Goal: Information Seeking & Learning: Stay updated

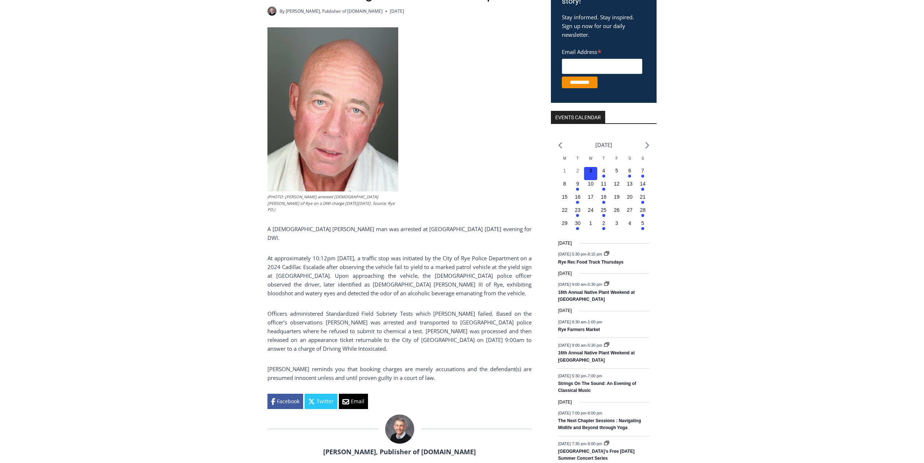
scroll to position [182, 0]
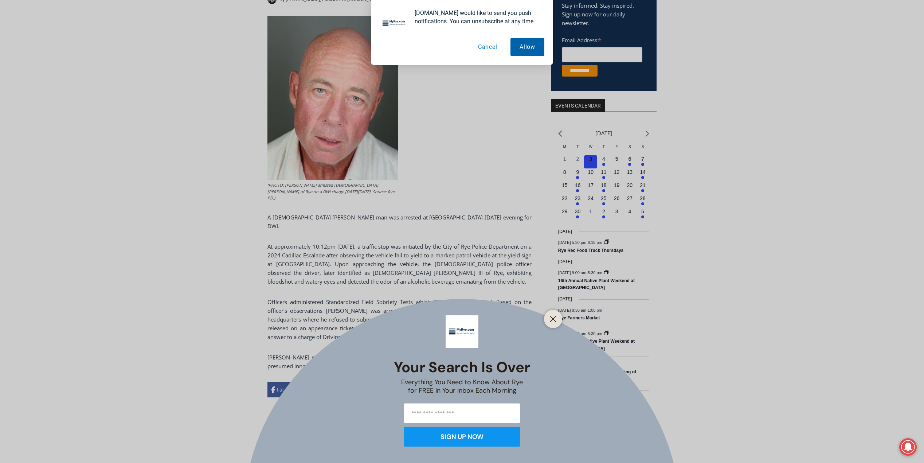
click at [525, 50] on button "Allow" at bounding box center [528, 47] width 34 height 18
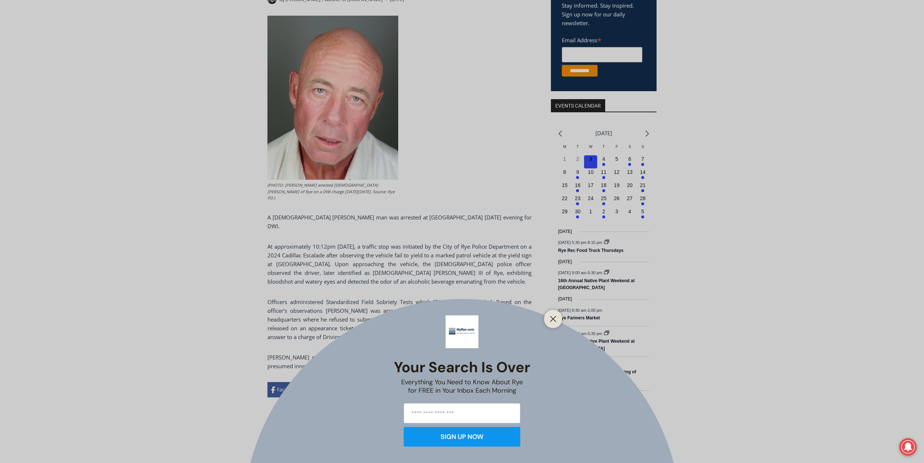
click at [554, 316] on icon "Close" at bounding box center [553, 319] width 7 height 7
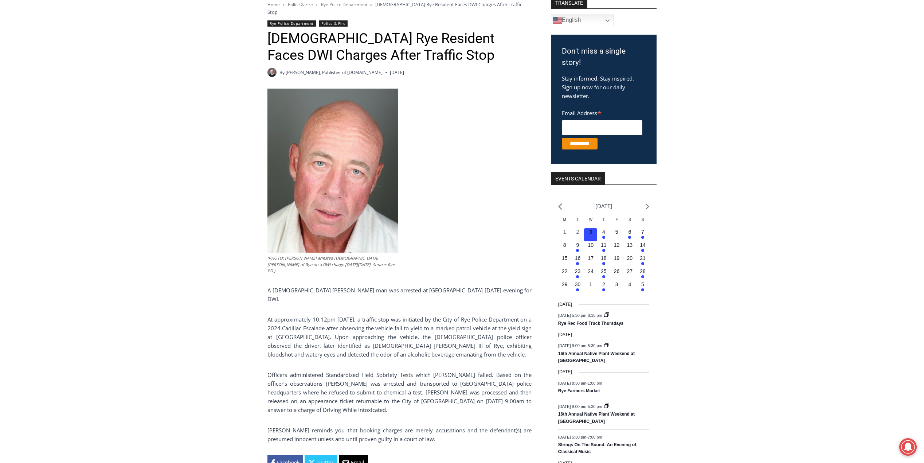
scroll to position [0, 0]
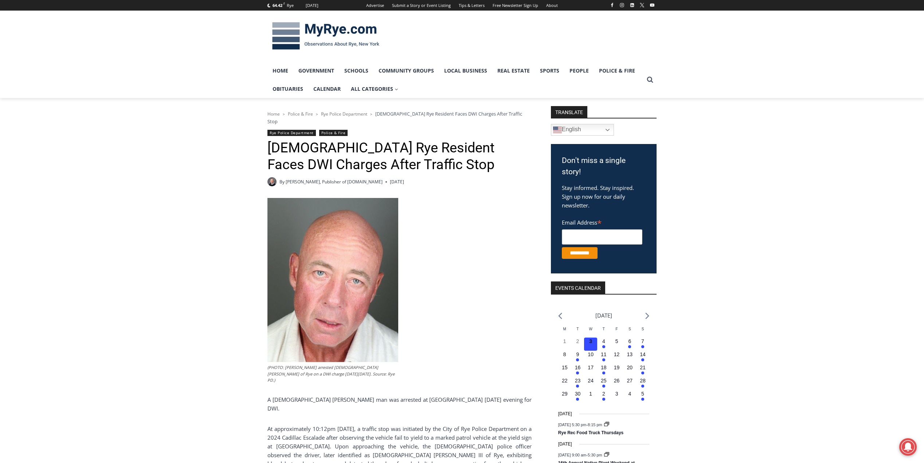
click at [350, 33] on img at bounding box center [326, 36] width 117 height 38
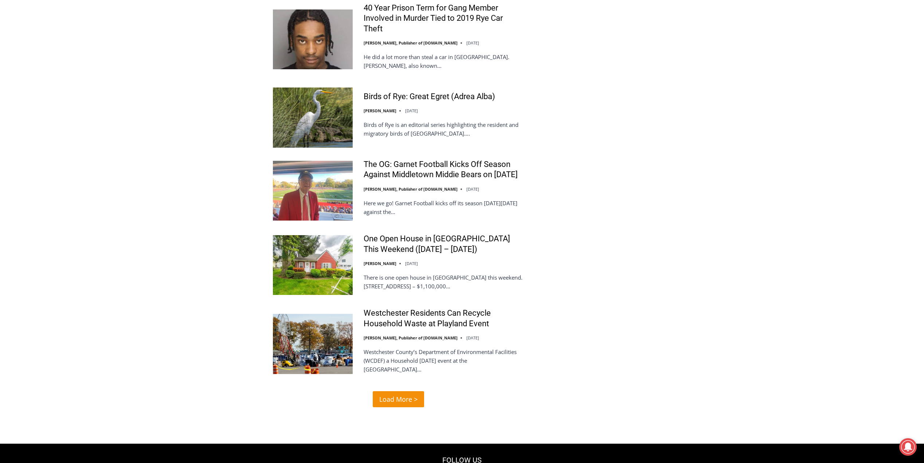
scroll to position [1312, 0]
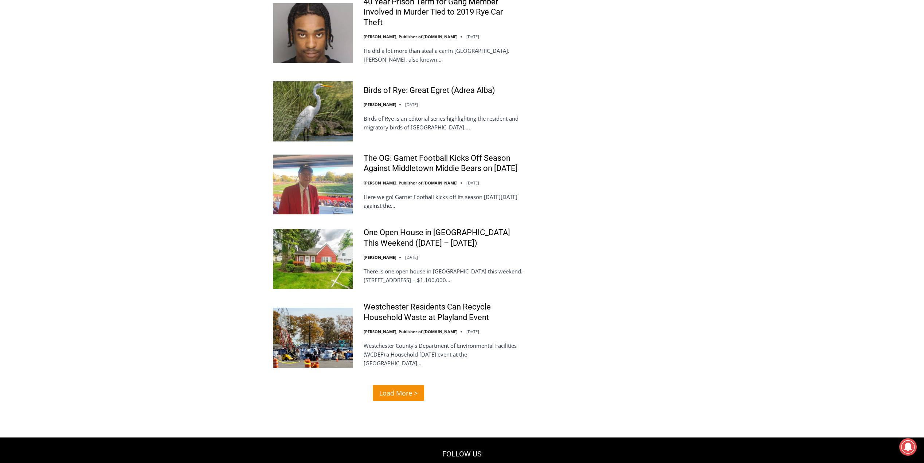
click at [380, 388] on span "Load More >" at bounding box center [398, 393] width 38 height 11
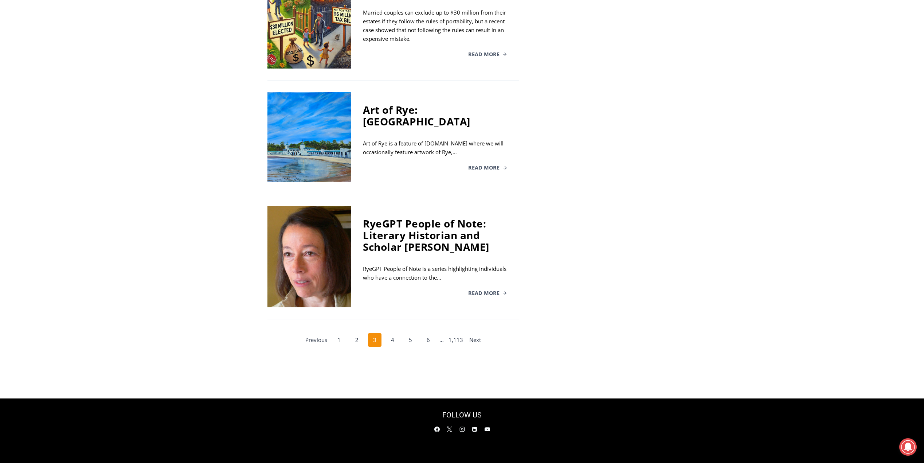
scroll to position [1172, 0]
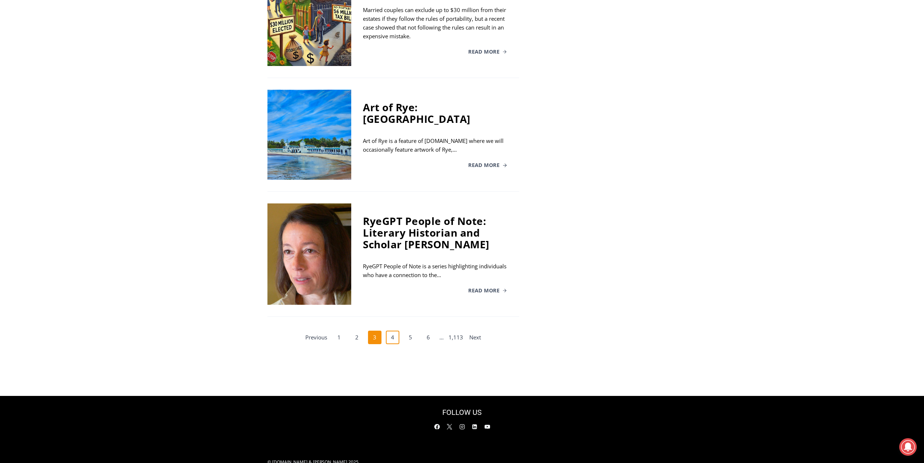
click at [397, 331] on link "4" at bounding box center [393, 338] width 14 height 14
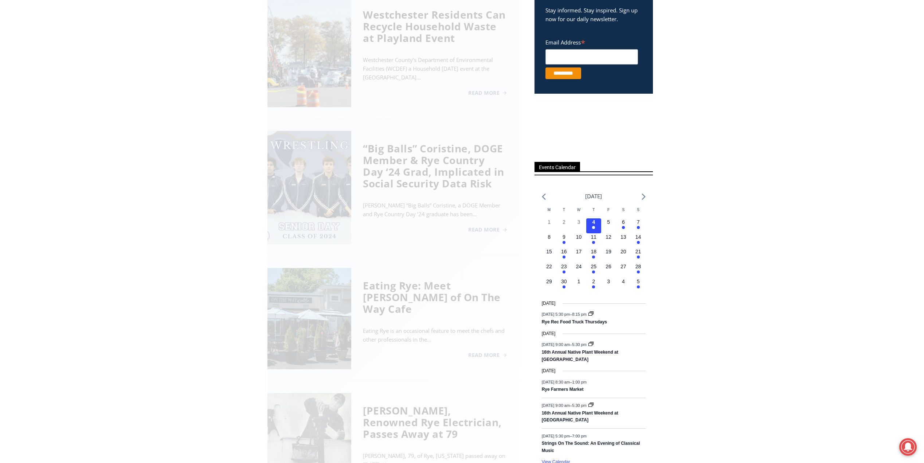
scroll to position [200, 0]
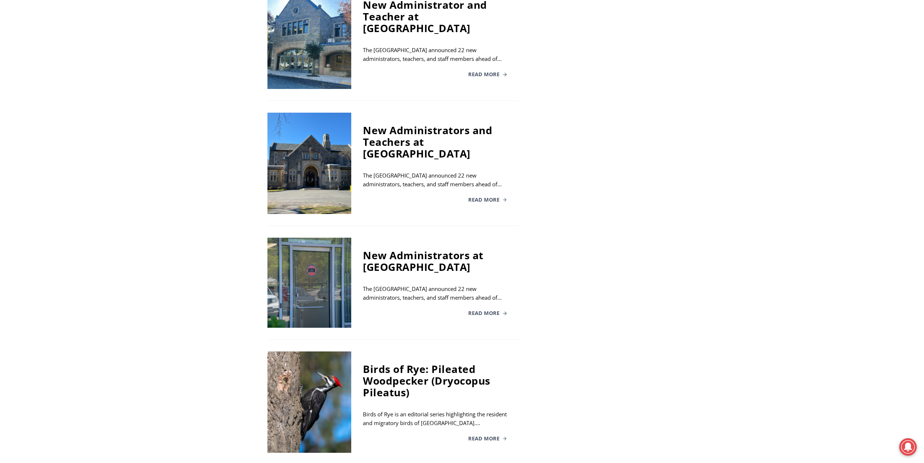
scroll to position [1064, 0]
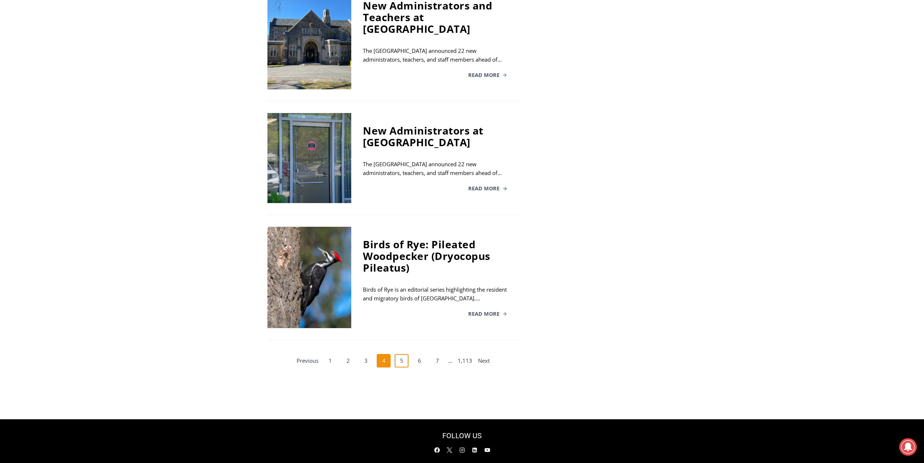
click at [403, 354] on link "5" at bounding box center [402, 361] width 14 height 14
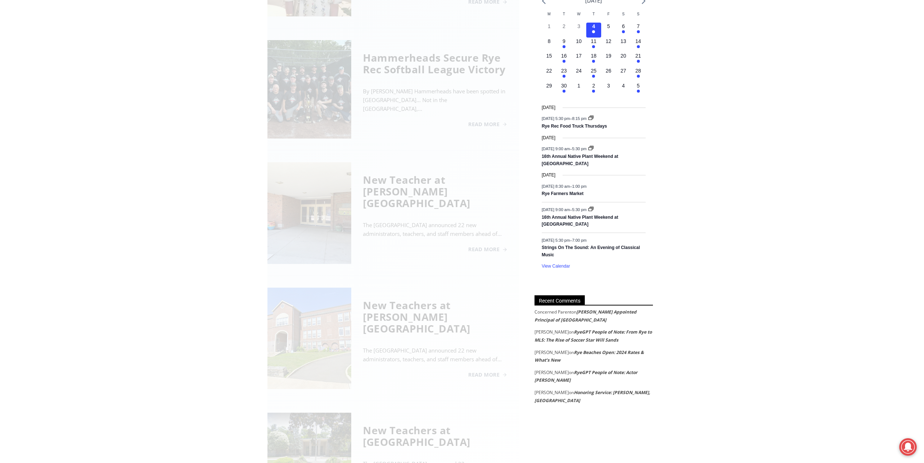
scroll to position [200, 0]
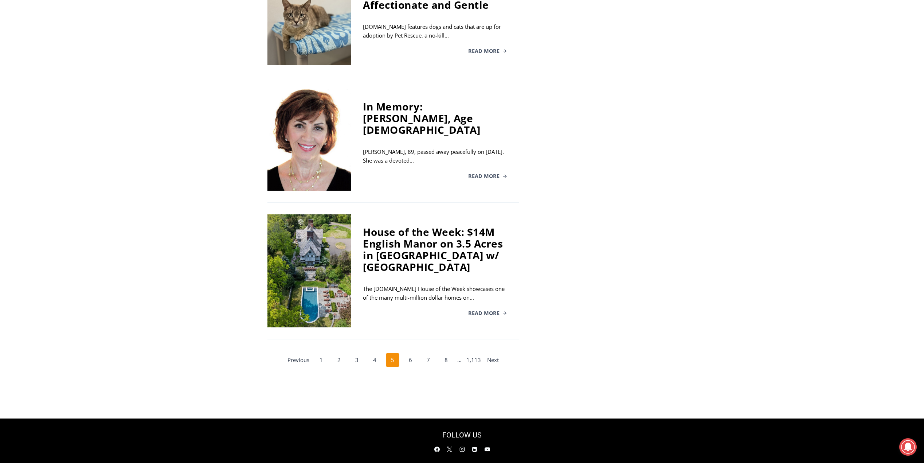
scroll to position [1151, 0]
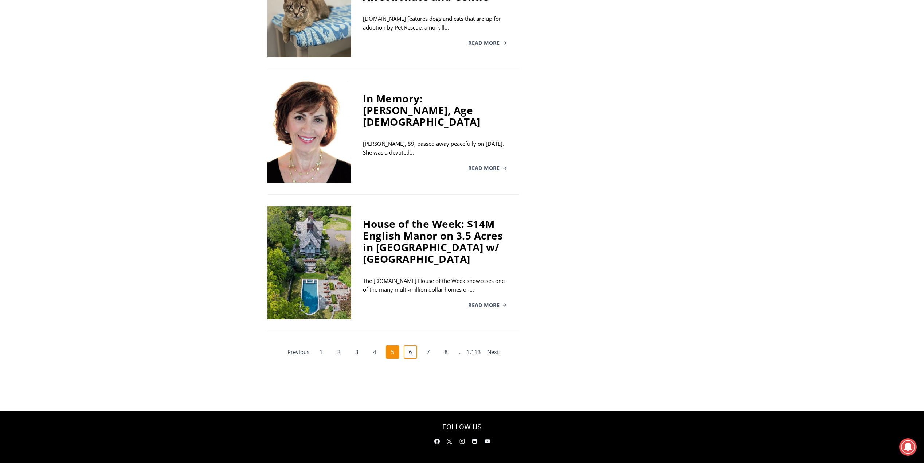
click at [411, 345] on link "6" at bounding box center [411, 352] width 14 height 14
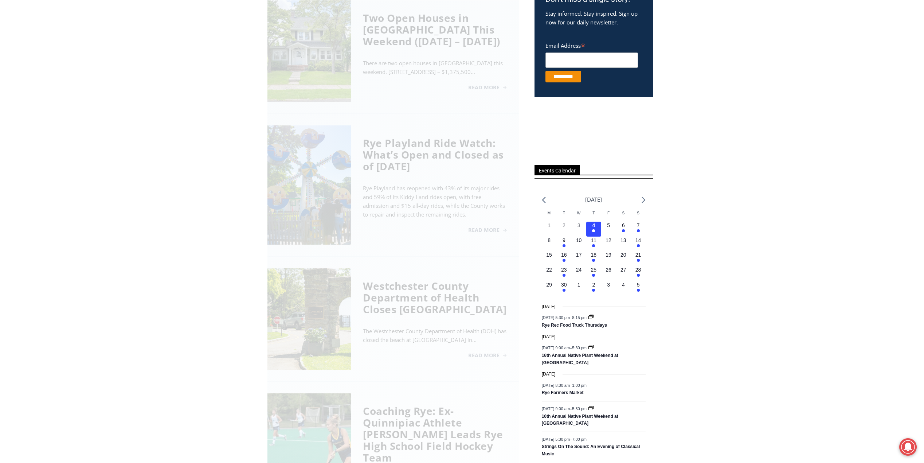
scroll to position [200, 0]
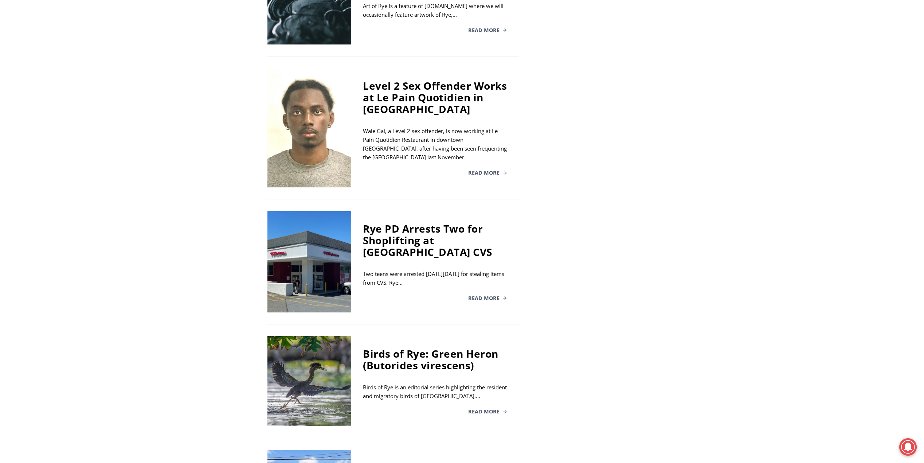
scroll to position [1093, 0]
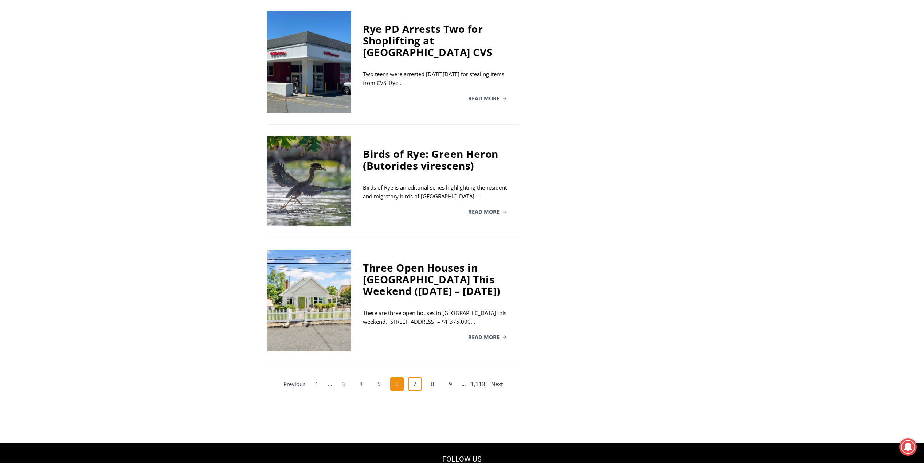
click at [420, 377] on link "7" at bounding box center [415, 384] width 14 height 14
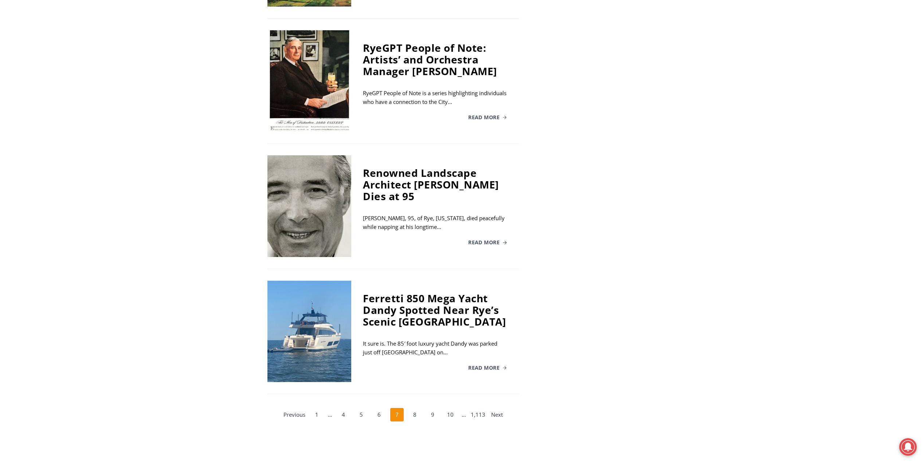
scroll to position [1075, 0]
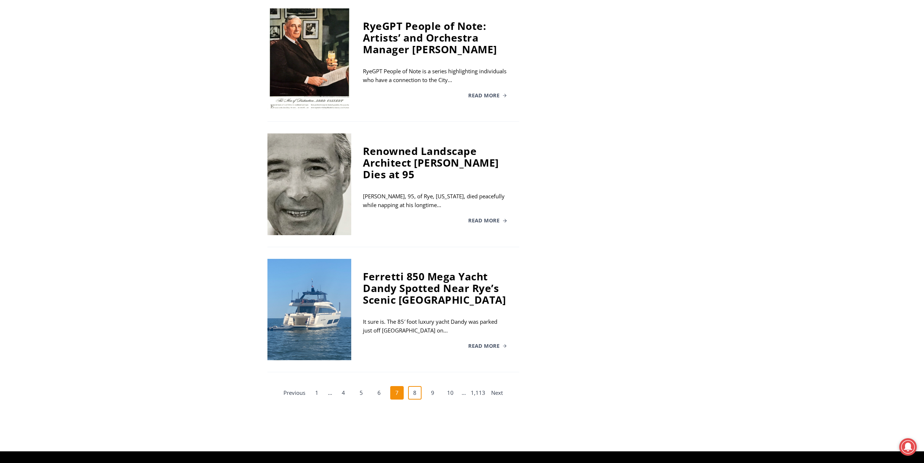
click at [411, 386] on link "8" at bounding box center [415, 393] width 14 height 14
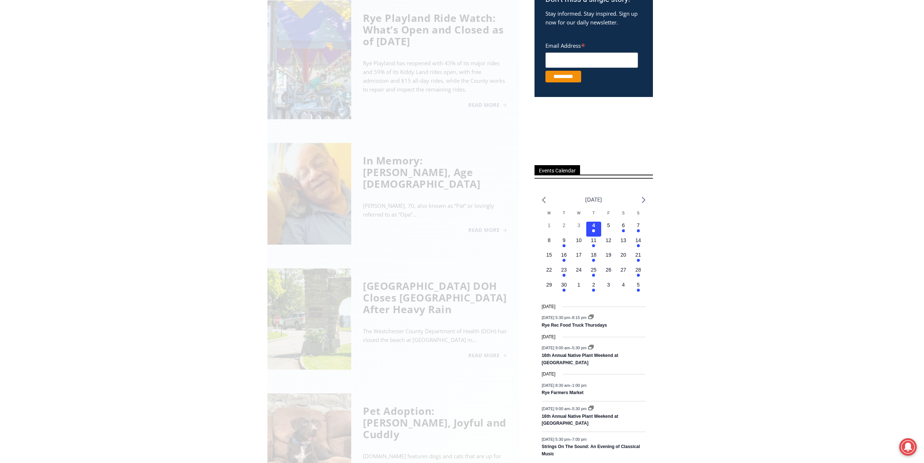
scroll to position [200, 0]
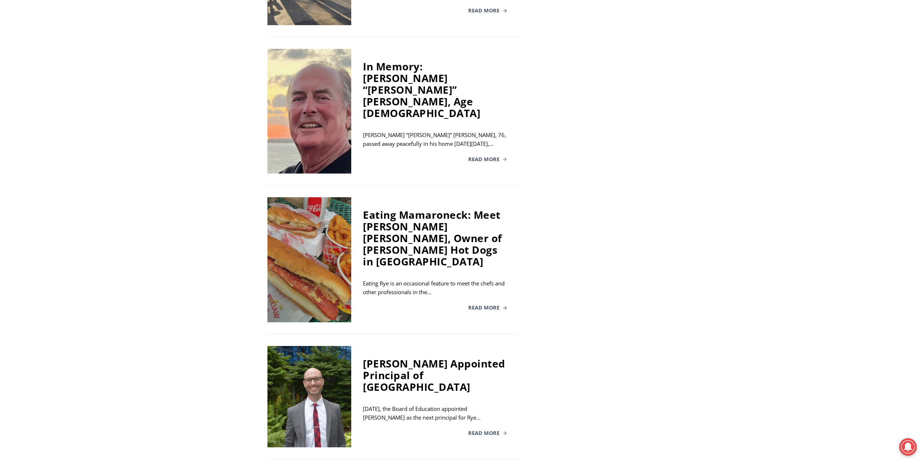
scroll to position [1112, 0]
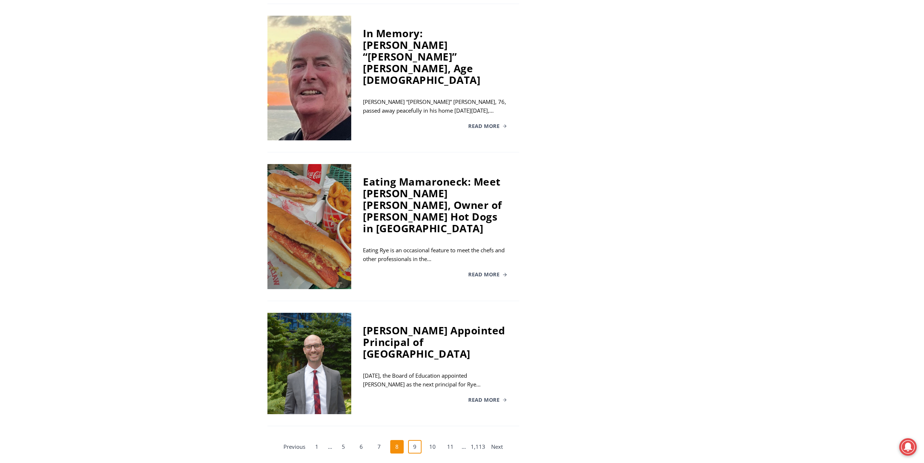
click at [411, 440] on link "9" at bounding box center [415, 447] width 14 height 14
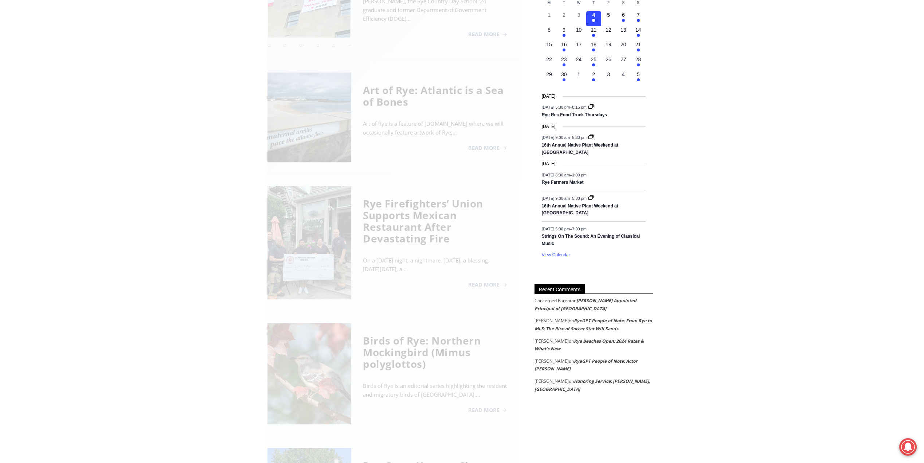
scroll to position [200, 0]
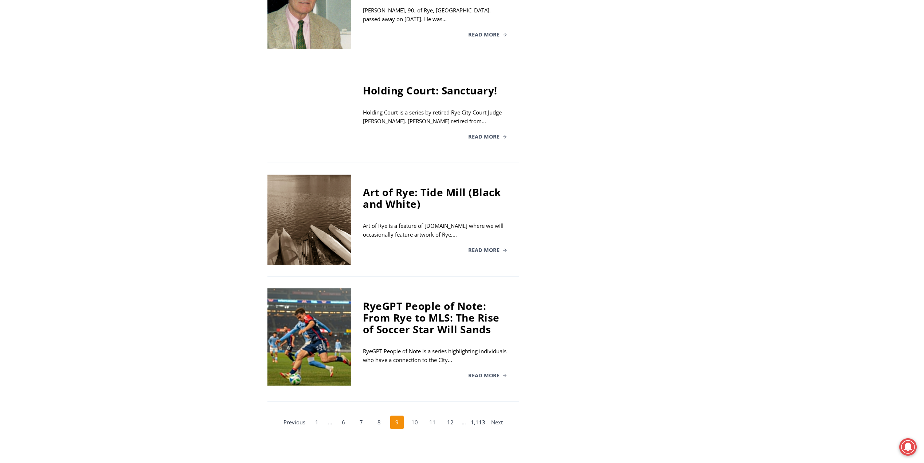
scroll to position [1039, 0]
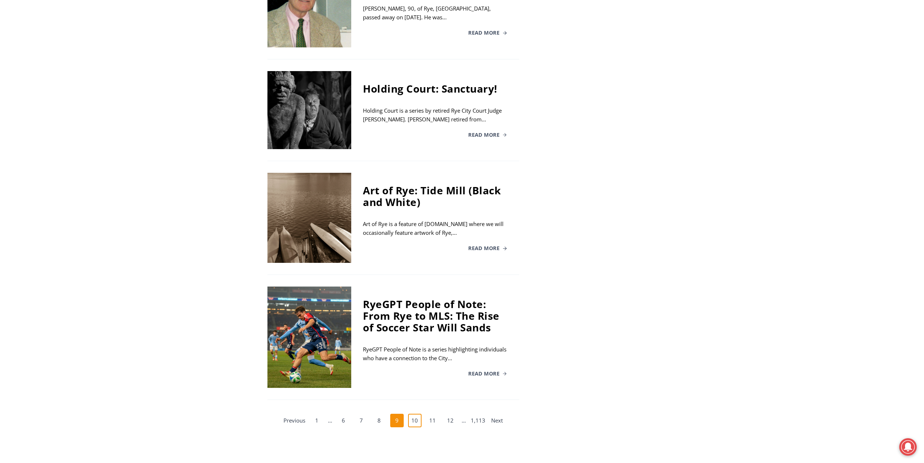
click at [417, 414] on link "10" at bounding box center [415, 421] width 14 height 14
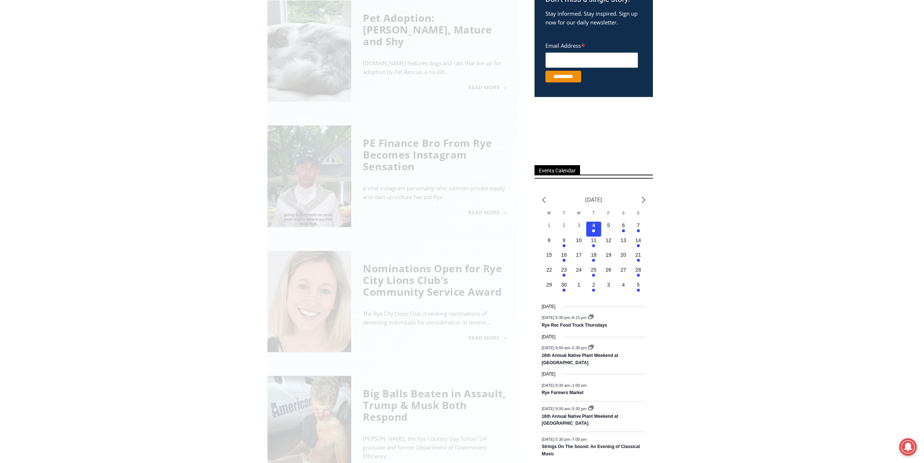
scroll to position [200, 0]
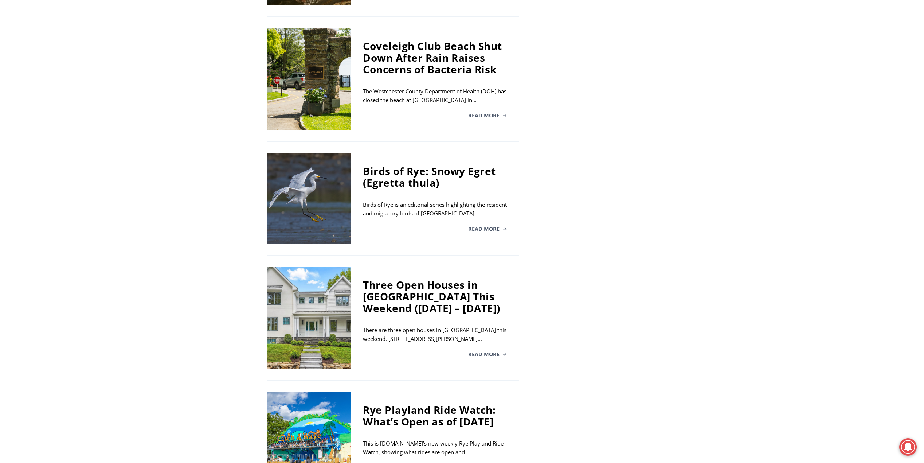
scroll to position [1002, 0]
